Goal: Task Accomplishment & Management: Manage account settings

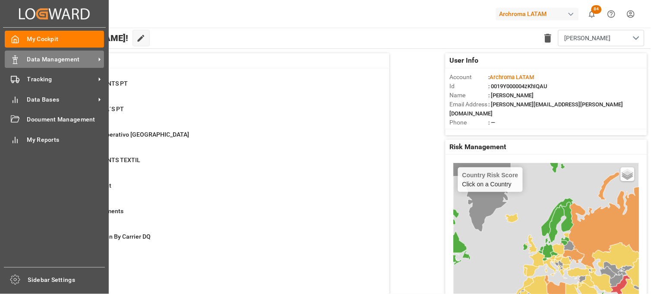
click at [23, 59] on div "Data Management Data Management" at bounding box center [54, 59] width 99 height 17
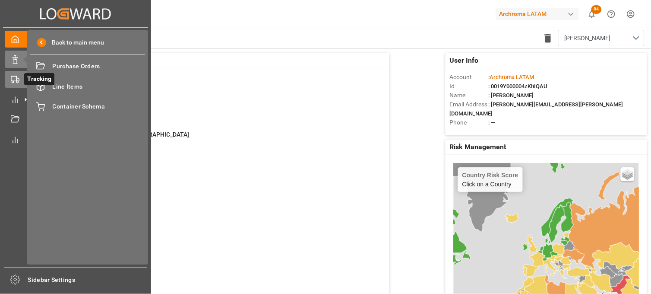
click at [21, 78] on icon at bounding box center [25, 79] width 9 height 9
click at [72, 63] on span "Final Delivery" at bounding box center [99, 66] width 93 height 9
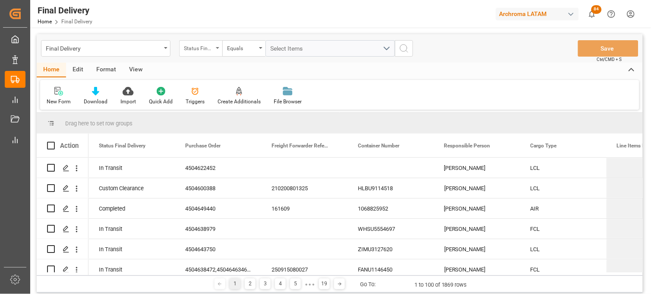
click at [219, 51] on div "Status Final Delivery" at bounding box center [200, 48] width 43 height 16
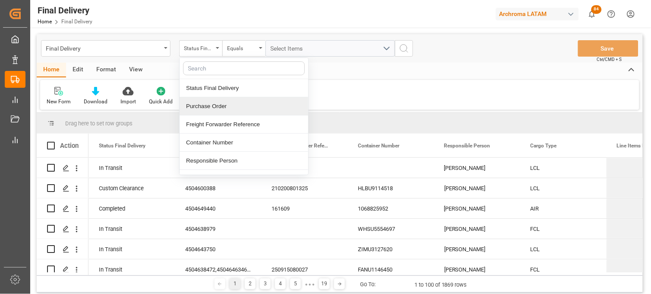
click at [226, 114] on div "Purchase Order" at bounding box center [244, 106] width 129 height 18
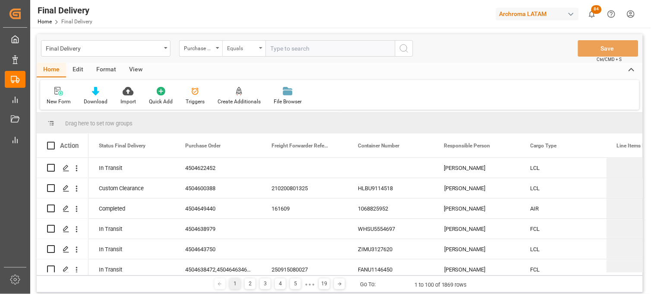
click at [259, 51] on div "Equals" at bounding box center [243, 48] width 43 height 16
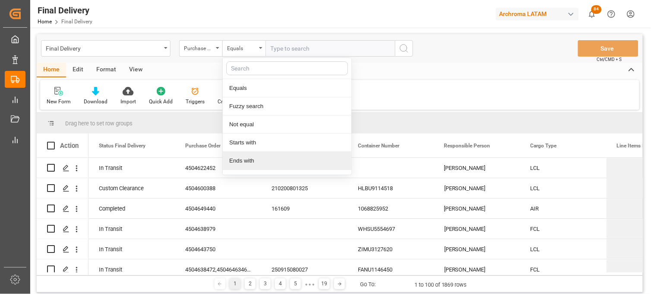
click at [256, 156] on div "Ends with" at bounding box center [287, 161] width 129 height 18
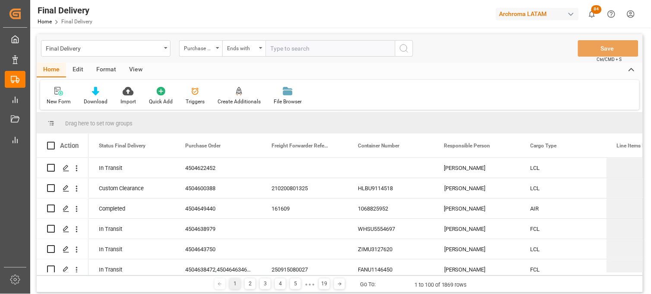
click at [282, 44] on input "text" at bounding box center [331, 48] width 130 height 16
paste input "4504631299"
type input "4504631299"
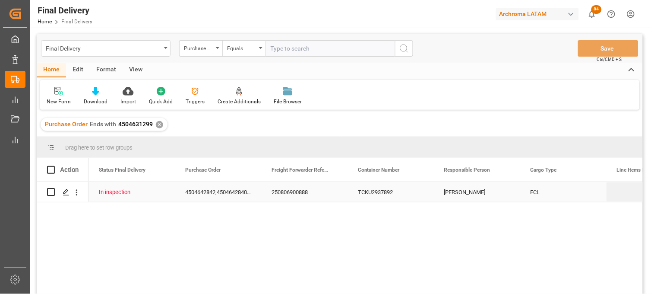
click at [301, 196] on div "250806900888" at bounding box center [304, 192] width 86 height 20
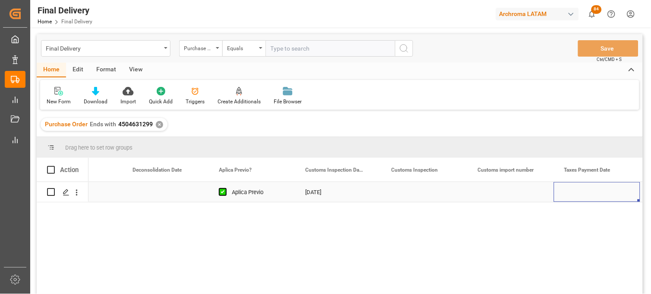
scroll to position [0, 744]
click at [234, 192] on div "[DATE]" at bounding box center [252, 192] width 86 height 20
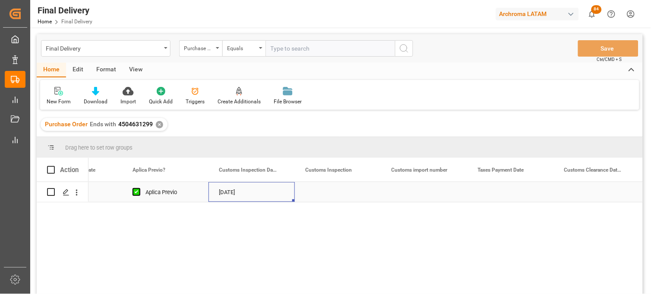
click at [234, 192] on div "[DATE]" at bounding box center [252, 192] width 86 height 20
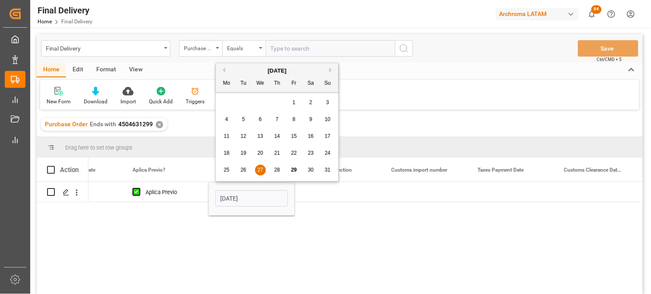
click at [276, 173] on span "28" at bounding box center [277, 170] width 6 height 6
type input "[DATE]"
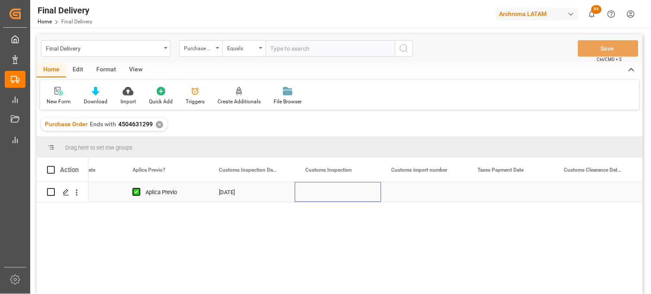
click at [331, 190] on div "Press SPACE to select this row." at bounding box center [338, 192] width 86 height 20
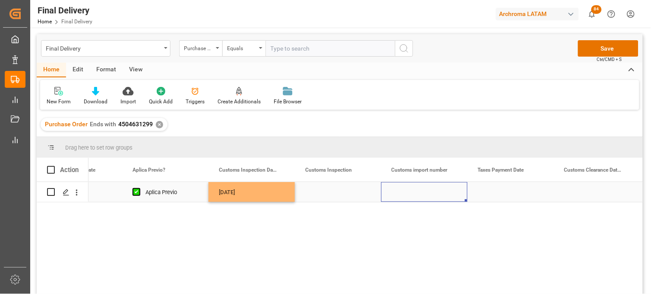
click at [421, 191] on div "Press SPACE to select this row." at bounding box center [424, 192] width 86 height 20
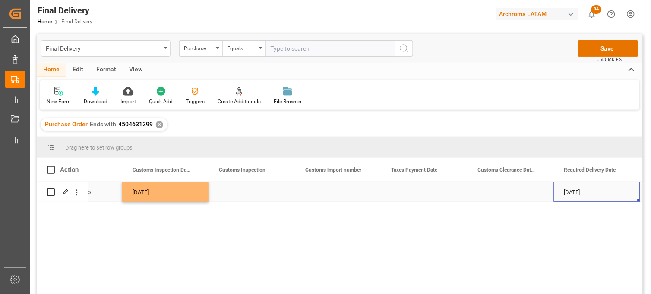
scroll to position [0, 916]
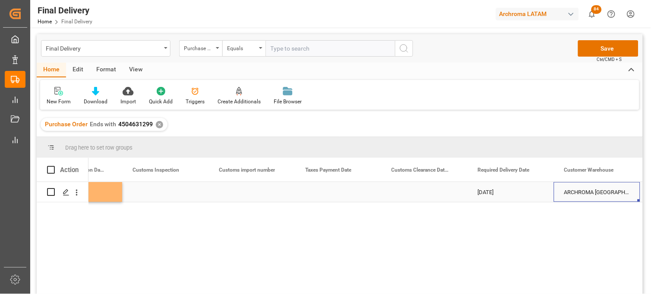
click at [331, 193] on div "Press SPACE to select this row." at bounding box center [338, 192] width 86 height 20
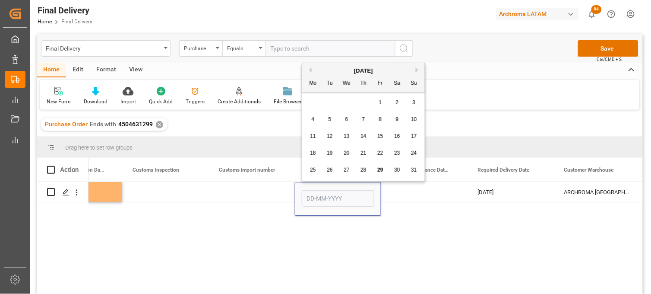
click at [368, 171] on div "28" at bounding box center [363, 170] width 11 height 10
type input "[DATE]"
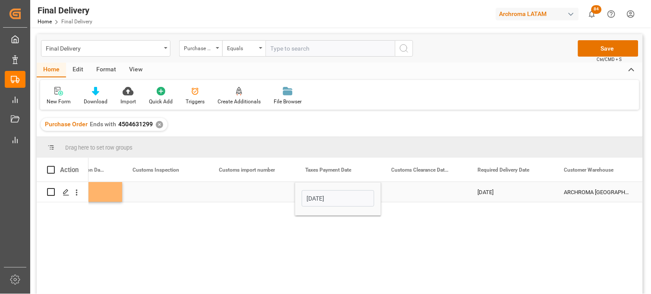
click at [263, 195] on div "Press SPACE to select this row." at bounding box center [252, 192] width 86 height 20
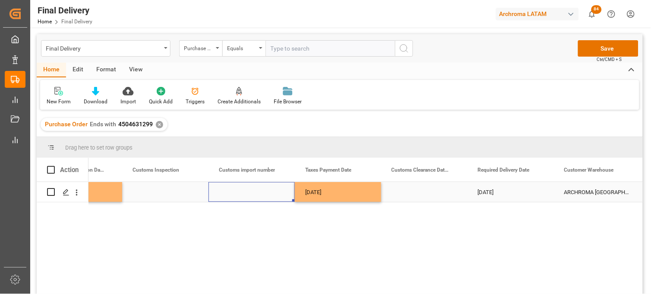
click at [247, 192] on div "Press SPACE to select this row." at bounding box center [252, 192] width 86 height 20
click at [247, 192] on input "Press SPACE to select this row." at bounding box center [251, 197] width 73 height 16
paste input "25 43 3108 5006953"
type input "25 43 3108 5006953"
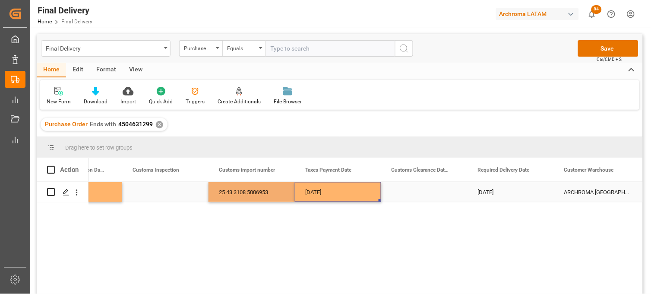
click at [331, 193] on div "[DATE]" at bounding box center [338, 192] width 86 height 20
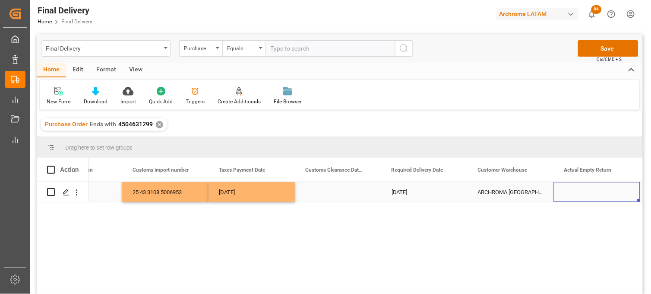
scroll to position [0, 1089]
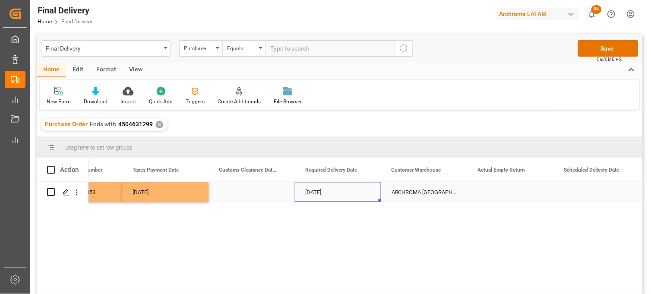
click at [320, 197] on div "[DATE]" at bounding box center [338, 192] width 86 height 20
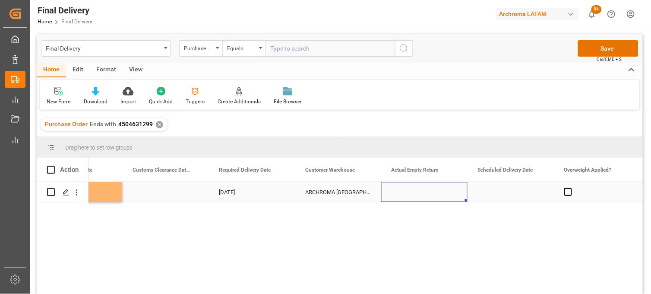
click at [413, 195] on div "Press SPACE to select this row." at bounding box center [424, 192] width 86 height 20
click at [160, 193] on div "Press SPACE to select this row." at bounding box center [165, 192] width 86 height 20
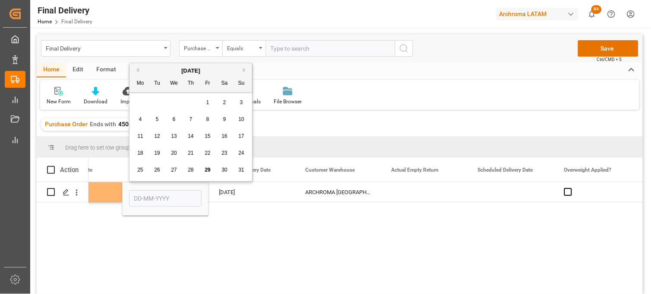
click at [226, 170] on span "30" at bounding box center [225, 170] width 6 height 6
type input "[DATE]"
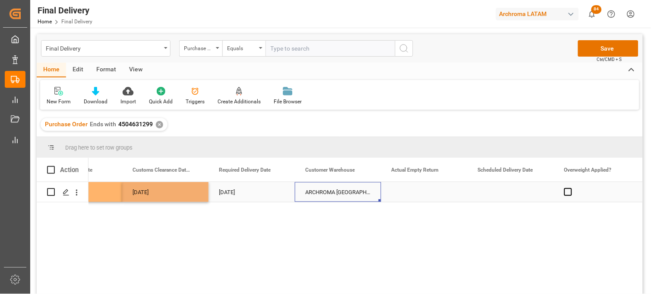
click at [321, 197] on div "ARCHROMA [GEOGRAPHIC_DATA] S DE RL DE CV ([GEOGRAPHIC_DATA][PERSON_NAME])" at bounding box center [338, 192] width 86 height 20
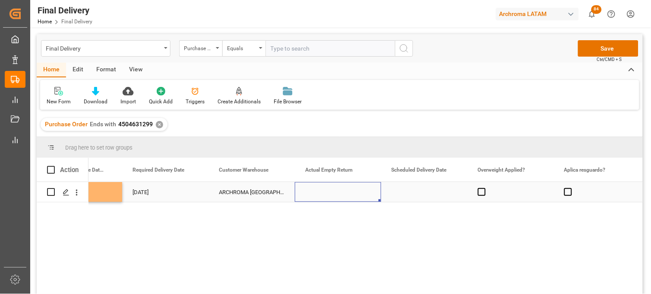
click at [329, 190] on div "Press SPACE to select this row." at bounding box center [338, 192] width 86 height 20
click at [481, 195] on span "Press SPACE to select this row." at bounding box center [482, 192] width 8 height 8
click at [485, 188] on input "Press SPACE to select this row." at bounding box center [485, 188] width 0 height 0
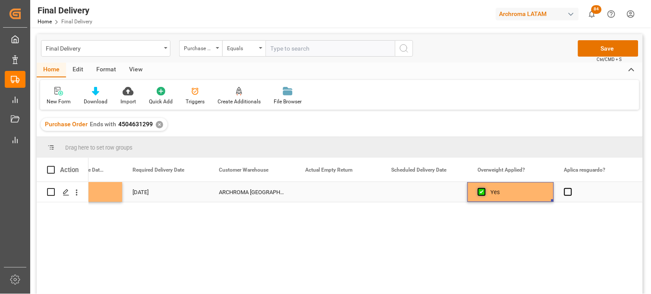
click at [481, 195] on span "Press SPACE to select this row." at bounding box center [482, 192] width 8 height 8
click at [485, 188] on input "Press SPACE to select this row." at bounding box center [485, 188] width 0 height 0
click at [420, 191] on div "Press SPACE to select this row." at bounding box center [424, 192] width 86 height 20
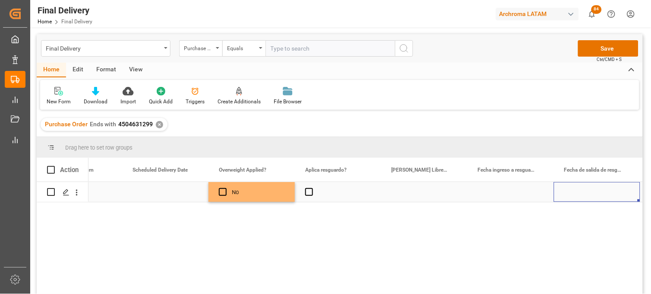
scroll to position [0, 1521]
click at [307, 194] on span "Press SPACE to select this row." at bounding box center [309, 192] width 8 height 8
click at [312, 188] on input "Press SPACE to select this row." at bounding box center [312, 188] width 0 height 0
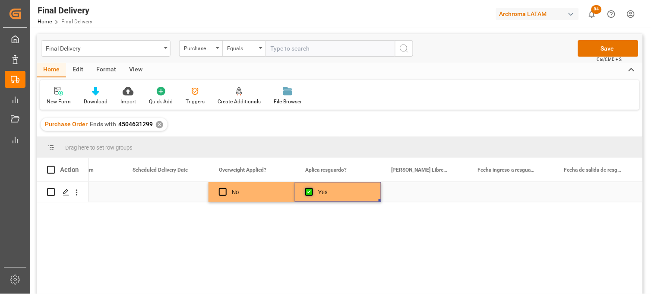
click at [307, 194] on span "Press SPACE to select this row." at bounding box center [309, 192] width 8 height 8
click at [312, 188] on input "Press SPACE to select this row." at bounding box center [312, 188] width 0 height 0
click at [431, 189] on div "Press SPACE to select this row." at bounding box center [424, 192] width 86 height 20
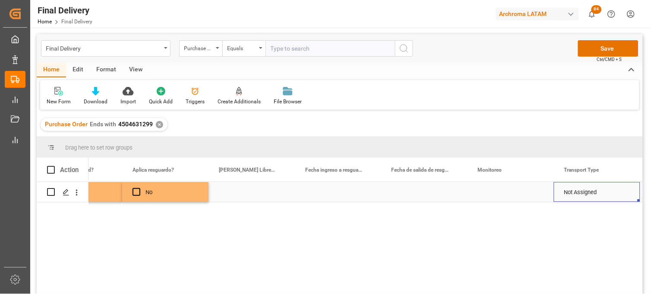
scroll to position [0, 1780]
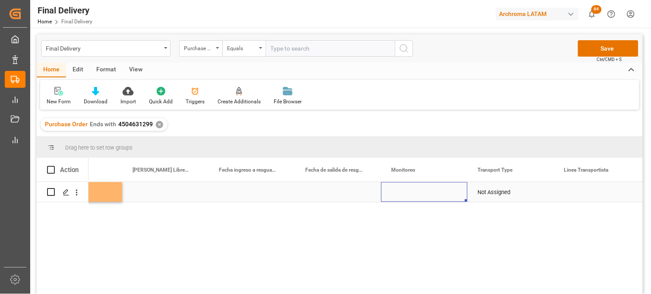
click at [408, 190] on div "Press SPACE to select this row." at bounding box center [424, 192] width 86 height 20
click at [408, 190] on input "Press SPACE to select this row." at bounding box center [424, 197] width 73 height 16
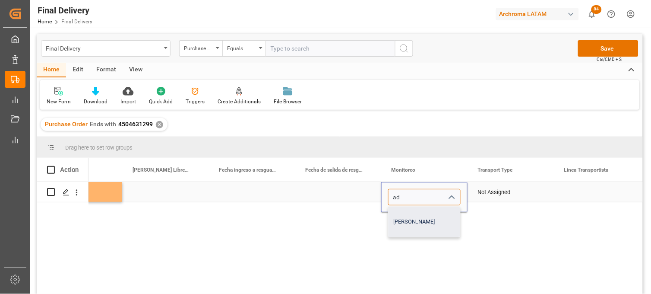
click at [409, 219] on div "[PERSON_NAME]" at bounding box center [425, 221] width 72 height 30
type input "[PERSON_NAME]"
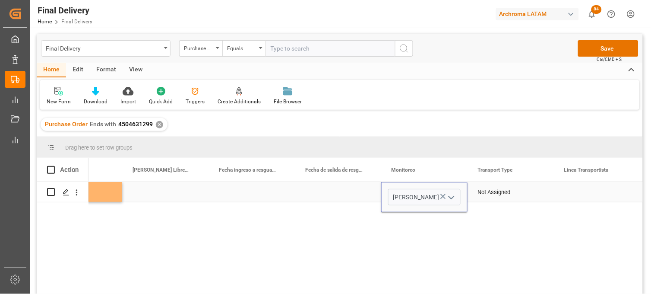
click at [489, 192] on div "Not Assigned" at bounding box center [511, 192] width 66 height 20
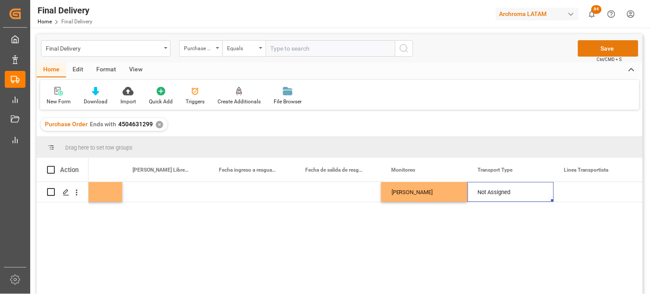
click at [603, 48] on button "Save" at bounding box center [608, 48] width 60 height 16
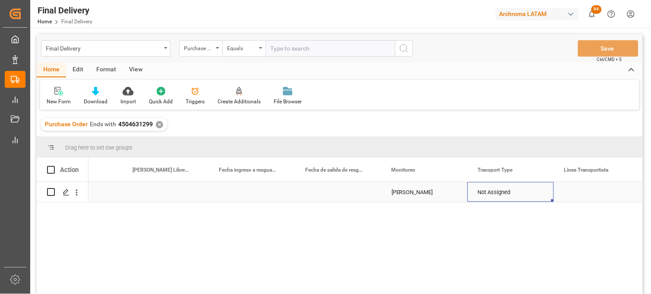
click at [486, 191] on div "Not Assigned" at bounding box center [511, 192] width 66 height 20
click at [493, 192] on div "Not Assigned" at bounding box center [511, 192] width 66 height 20
click at [529, 194] on icon "Press SPACE to select this row." at bounding box center [529, 196] width 9 height 9
click at [506, 195] on input "Press SPACE to select this row." at bounding box center [511, 197] width 73 height 16
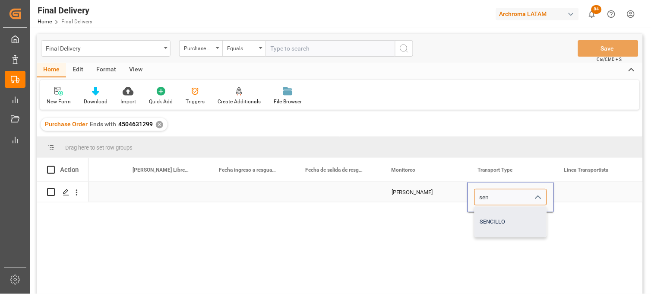
click at [507, 215] on div "SENCILLO" at bounding box center [511, 221] width 72 height 30
type input "SENCILLO"
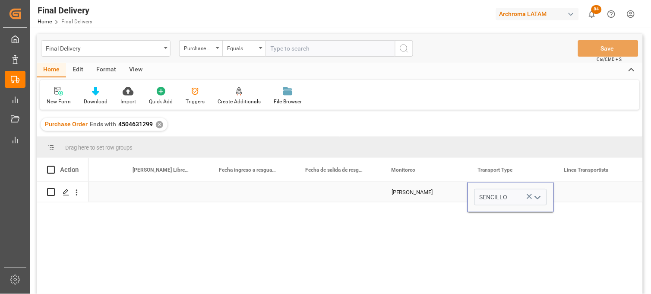
click at [591, 189] on div "Press SPACE to select this row." at bounding box center [597, 192] width 86 height 20
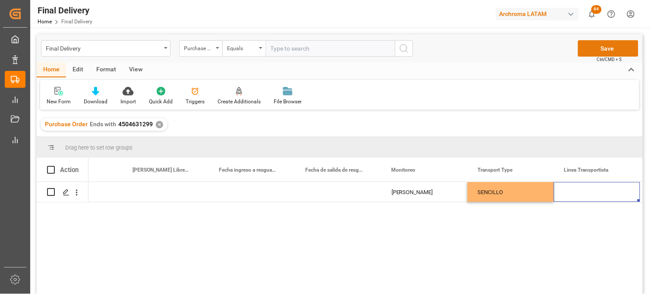
click at [591, 53] on button "Save" at bounding box center [608, 48] width 60 height 16
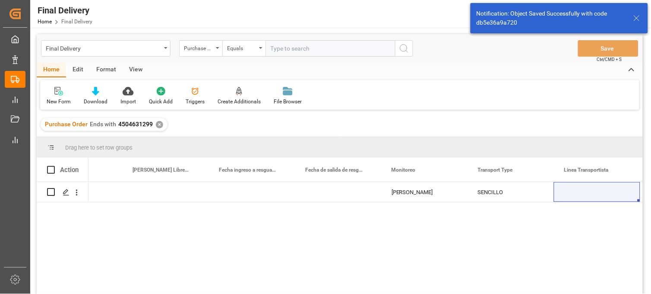
click at [160, 124] on div "✕" at bounding box center [159, 124] width 7 height 7
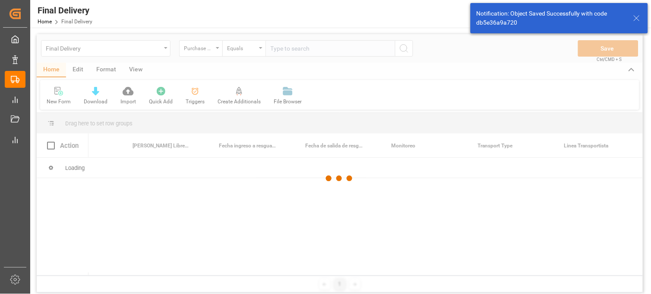
click at [295, 48] on div at bounding box center [340, 178] width 606 height 288
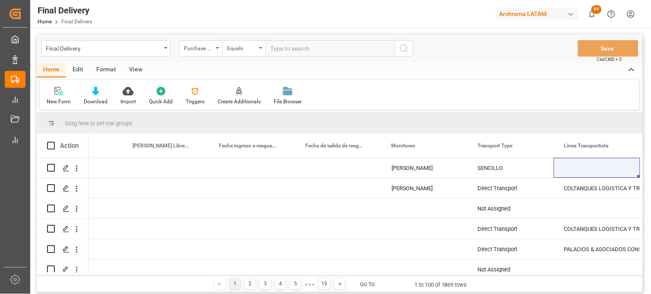
click at [290, 48] on input "text" at bounding box center [331, 48] width 130 height 16
paste input "4504624504"
type input "4504624504"
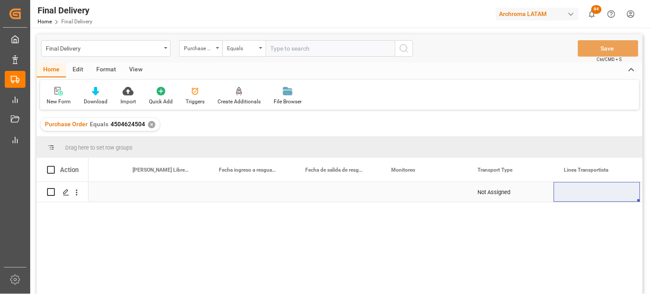
click at [253, 187] on div "Press SPACE to select this row." at bounding box center [252, 192] width 86 height 20
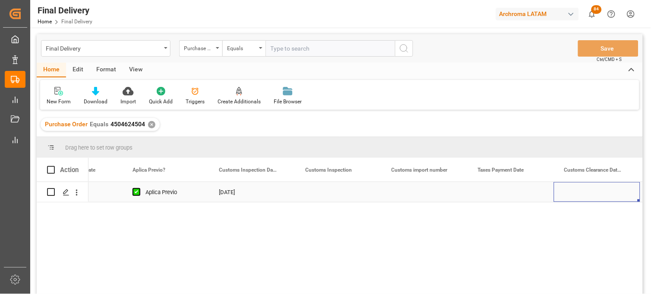
scroll to position [0, 830]
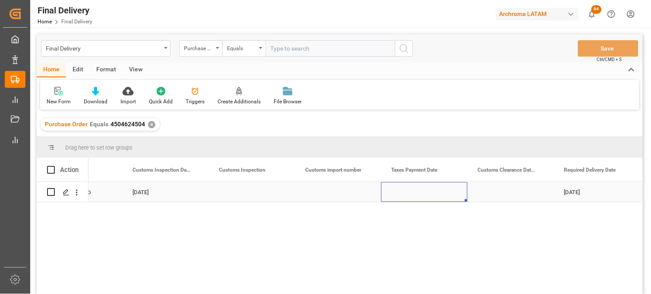
click at [426, 191] on div "Press SPACE to select this row." at bounding box center [424, 192] width 86 height 20
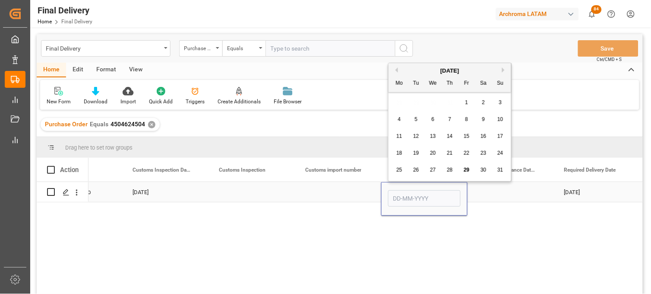
click at [426, 191] on input "Press SPACE to select this row." at bounding box center [424, 198] width 73 height 16
click at [406, 174] on div "25 26 27 28 29 30 31" at bounding box center [450, 170] width 118 height 17
click at [430, 167] on span "27" at bounding box center [433, 170] width 6 height 6
type input "[DATE]"
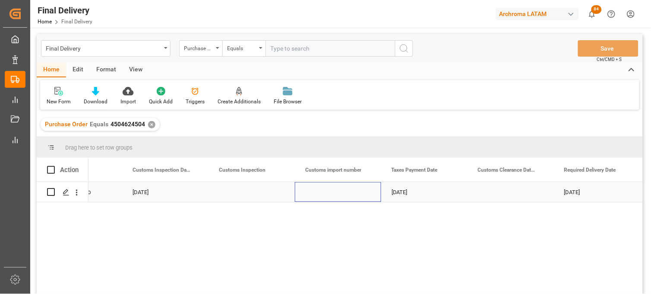
click at [345, 196] on div "Press SPACE to select this row." at bounding box center [338, 192] width 86 height 20
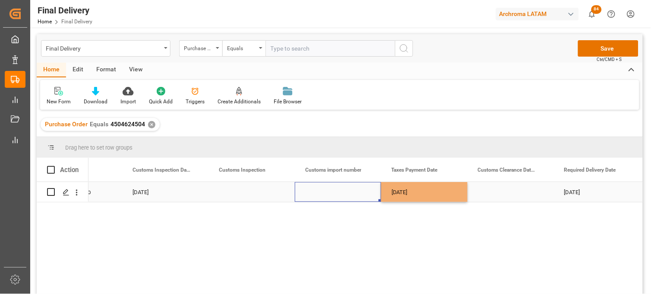
click at [342, 195] on div "Press SPACE to select this row." at bounding box center [338, 192] width 86 height 20
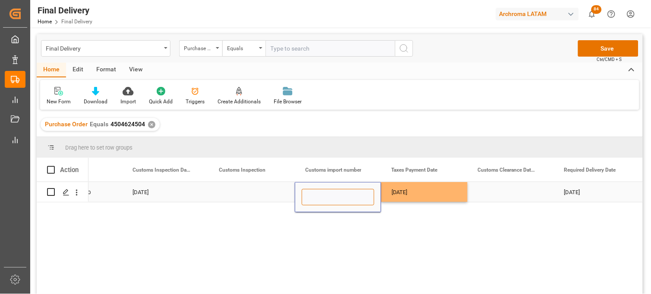
click at [339, 193] on input "Press SPACE to select this row." at bounding box center [338, 197] width 73 height 16
paste input "25 43 3108 5006654"
type input "25 43 3108 5006654"
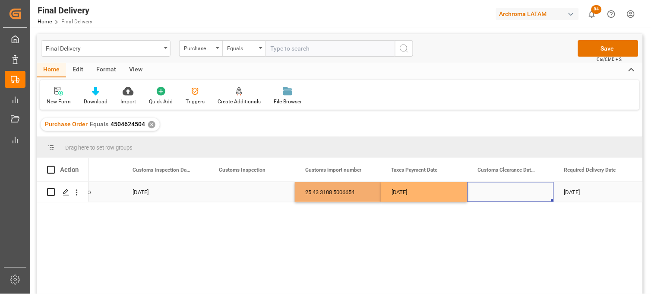
click at [498, 190] on div "Press SPACE to select this row." at bounding box center [511, 192] width 86 height 20
click at [507, 190] on div "Press SPACE to select this row." at bounding box center [511, 192] width 86 height 20
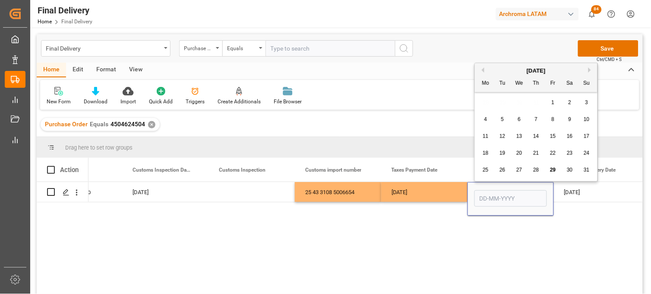
click at [533, 174] on div "28" at bounding box center [536, 170] width 11 height 10
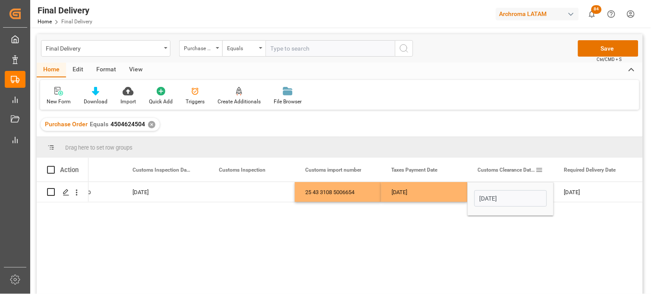
type input "[DATE]"
click at [422, 195] on div "[DATE]" at bounding box center [424, 192] width 86 height 20
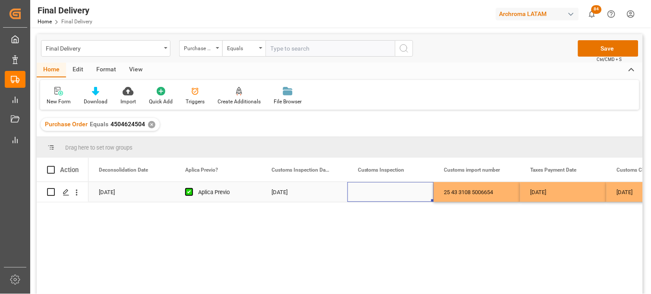
click at [389, 193] on div "Press SPACE to select this row." at bounding box center [391, 192] width 86 height 20
click at [389, 193] on input "Press SPACE to select this row." at bounding box center [391, 197] width 73 height 16
click at [384, 222] on div "VERDE" at bounding box center [391, 221] width 72 height 30
type input "VERDE"
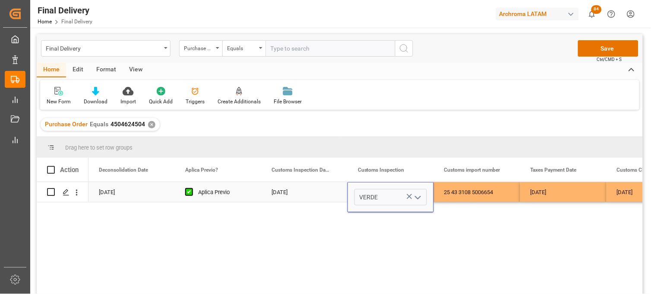
click at [453, 190] on div "25 43 3108 5006654" at bounding box center [477, 192] width 86 height 20
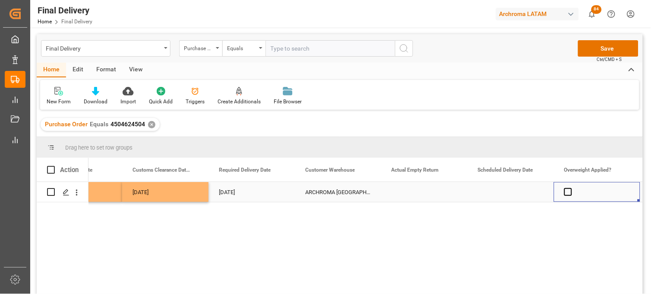
click at [238, 193] on div "[DATE]" at bounding box center [252, 192] width 86 height 20
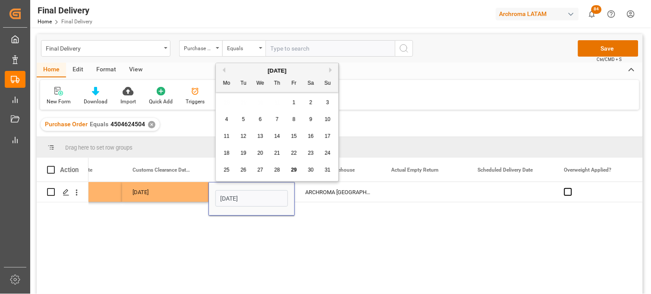
click at [310, 104] on span "2" at bounding box center [311, 102] width 3 height 6
type input "[DATE]"
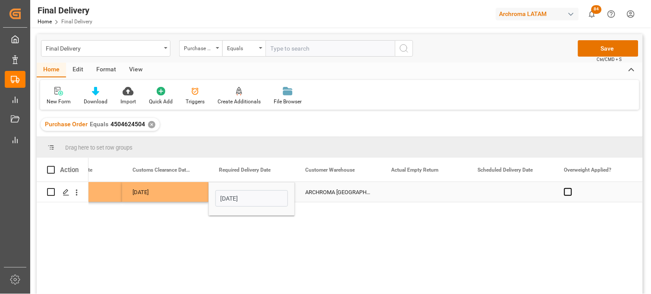
click at [419, 192] on div "Press SPACE to select this row." at bounding box center [424, 192] width 86 height 20
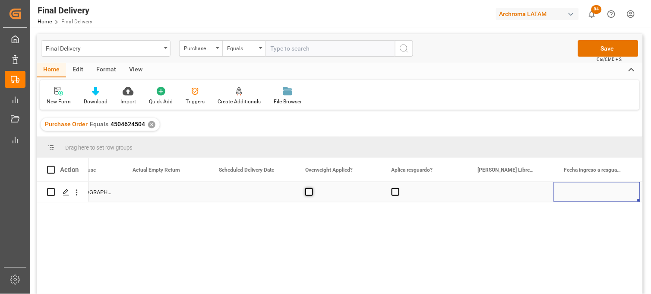
click at [310, 193] on span "Press SPACE to select this row." at bounding box center [309, 192] width 8 height 8
click at [312, 188] on input "Press SPACE to select this row." at bounding box center [312, 188] width 0 height 0
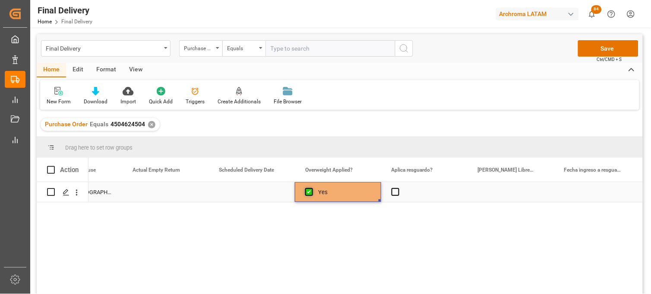
click at [310, 193] on span "Press SPACE to select this row." at bounding box center [309, 192] width 8 height 8
click at [312, 188] on input "Press SPACE to select this row." at bounding box center [312, 188] width 0 height 0
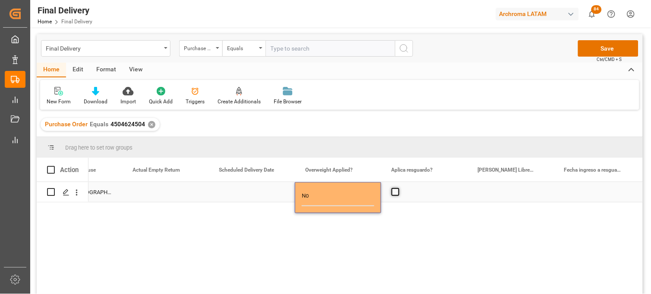
click at [394, 193] on span "Press SPACE to select this row." at bounding box center [396, 192] width 8 height 8
click at [398, 188] on input "Press SPACE to select this row." at bounding box center [398, 188] width 0 height 0
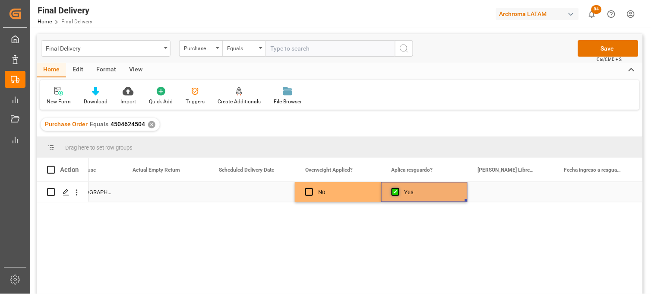
click at [394, 193] on span "Press SPACE to select this row." at bounding box center [396, 192] width 8 height 8
click at [398, 188] on input "Press SPACE to select this row." at bounding box center [398, 188] width 0 height 0
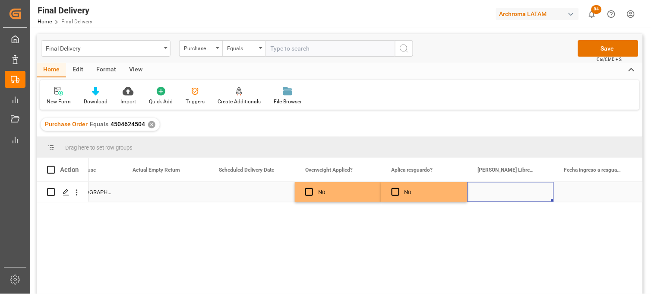
click at [494, 191] on div "Press SPACE to select this row." at bounding box center [511, 192] width 86 height 20
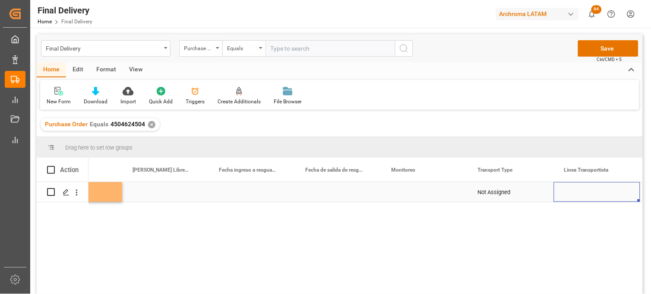
click at [407, 193] on div "Press SPACE to select this row." at bounding box center [424, 192] width 86 height 20
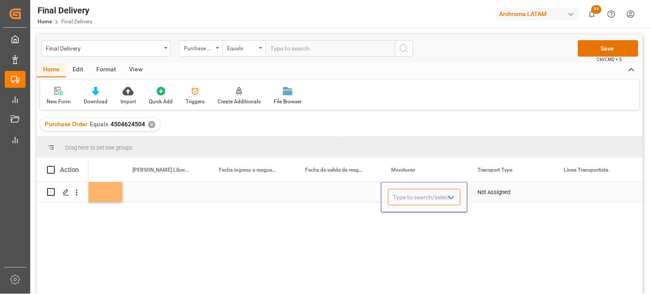
click at [407, 193] on input "Press SPACE to select this row." at bounding box center [424, 197] width 73 height 16
click at [413, 223] on div "[PERSON_NAME]" at bounding box center [425, 221] width 72 height 30
type input "[PERSON_NAME]"
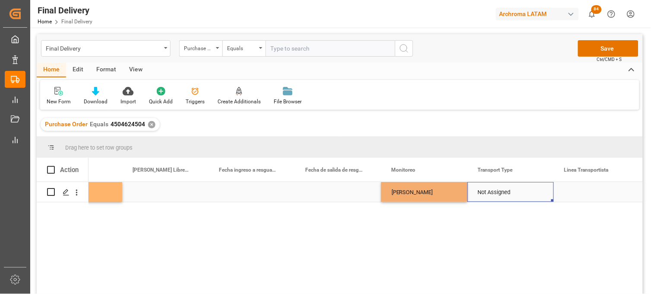
click at [495, 193] on div "Not Assigned" at bounding box center [511, 192] width 66 height 20
click at [495, 193] on input "Not Assigned" at bounding box center [511, 197] width 73 height 16
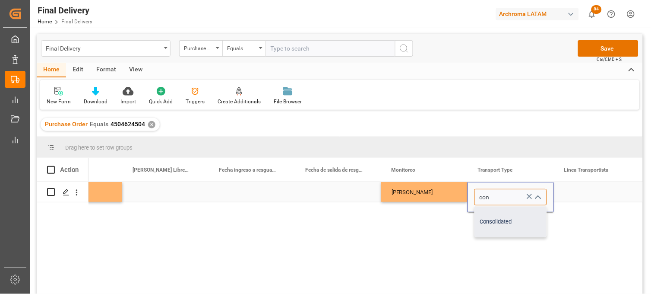
click at [500, 226] on div "Consolidated" at bounding box center [511, 221] width 72 height 30
type input "Consolidated"
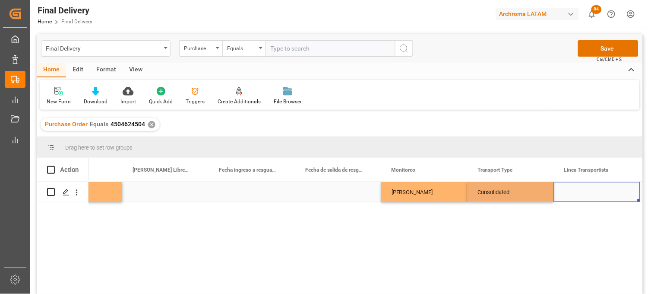
click at [597, 190] on div "Press SPACE to select this row." at bounding box center [597, 192] width 86 height 20
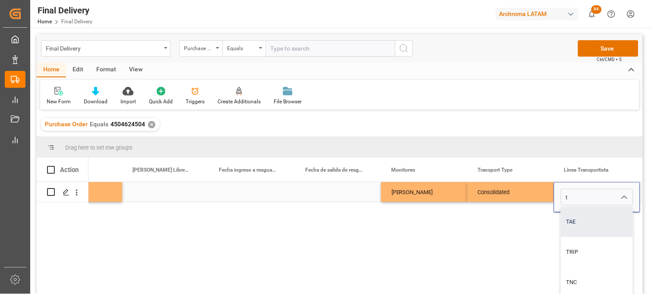
click at [576, 222] on div "TAE" at bounding box center [631, 221] width 140 height 30
type input "TAE"
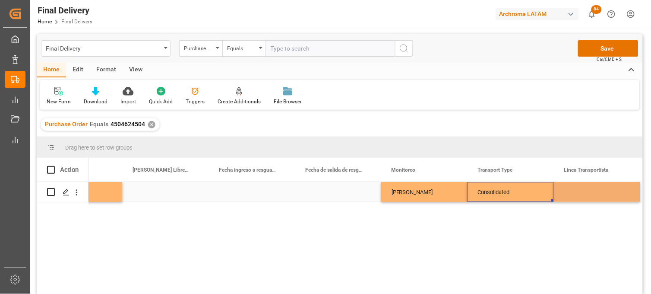
click at [508, 193] on div "Consolidated" at bounding box center [511, 192] width 66 height 20
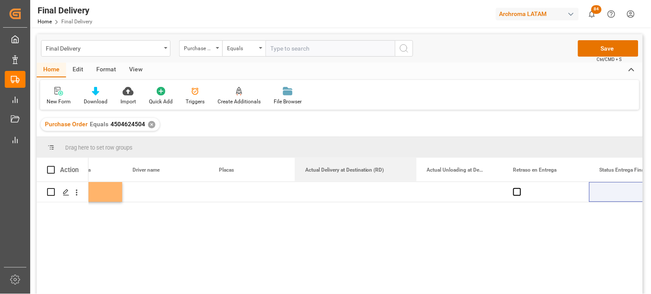
drag, startPoint x: 380, startPoint y: 160, endPoint x: 416, endPoint y: 153, distance: 36.1
click at [416, 153] on div "Drag here to set row groups Drag here to set column labels Action Transport Typ…" at bounding box center [340, 218] width 606 height 162
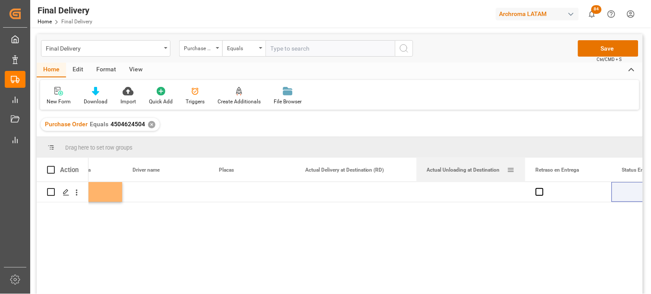
drag, startPoint x: 503, startPoint y: 161, endPoint x: 525, endPoint y: 164, distance: 22.7
click at [525, 164] on div at bounding box center [525, 170] width 3 height 24
click at [471, 192] on div "Press SPACE to select this row." at bounding box center [471, 192] width 109 height 20
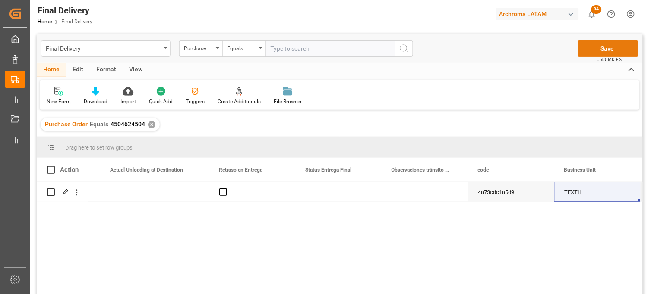
click at [592, 52] on button "Save" at bounding box center [608, 48] width 60 height 16
